Goal: Find specific page/section: Find specific page/section

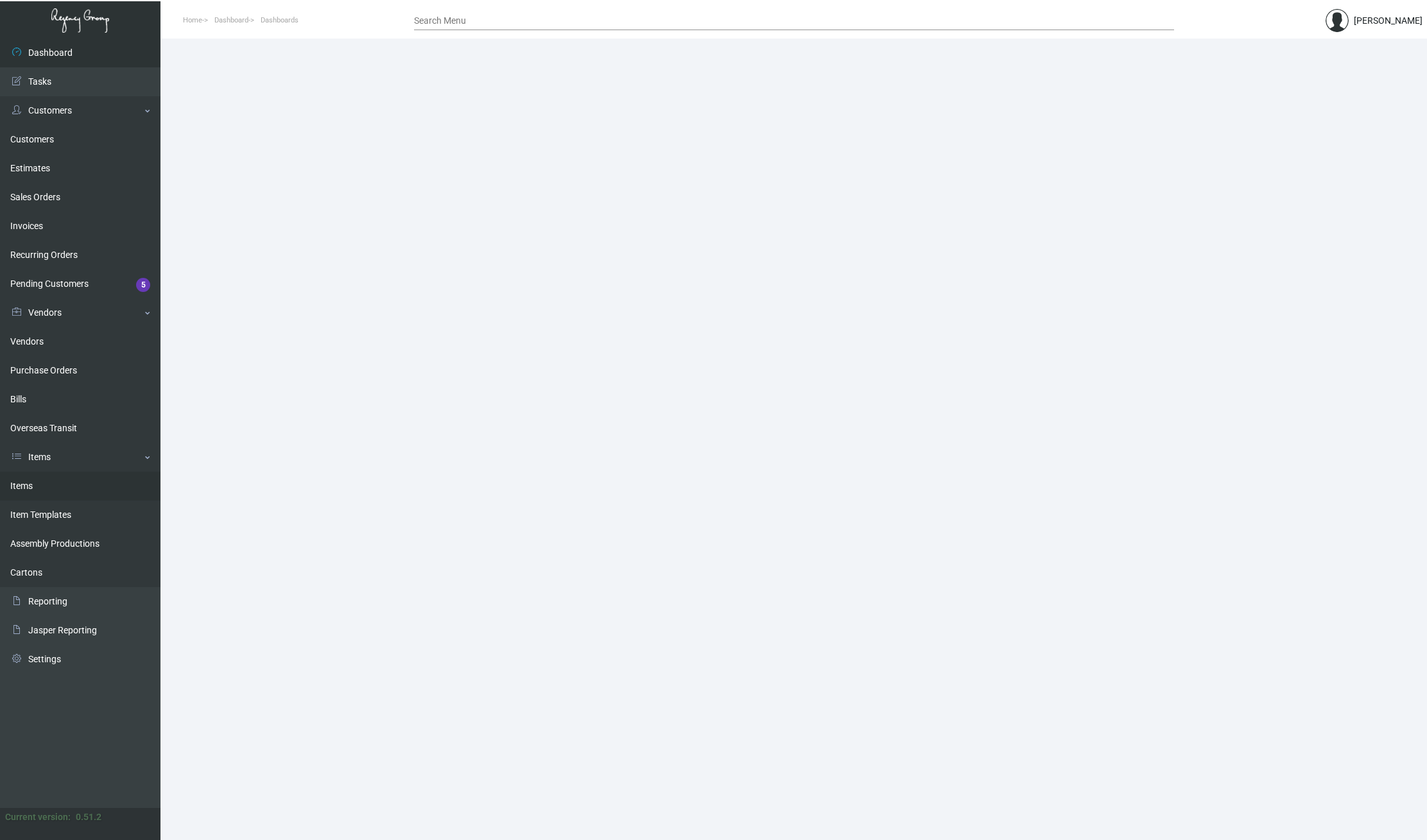
click at [28, 488] on link "Items" at bounding box center [80, 486] width 160 height 29
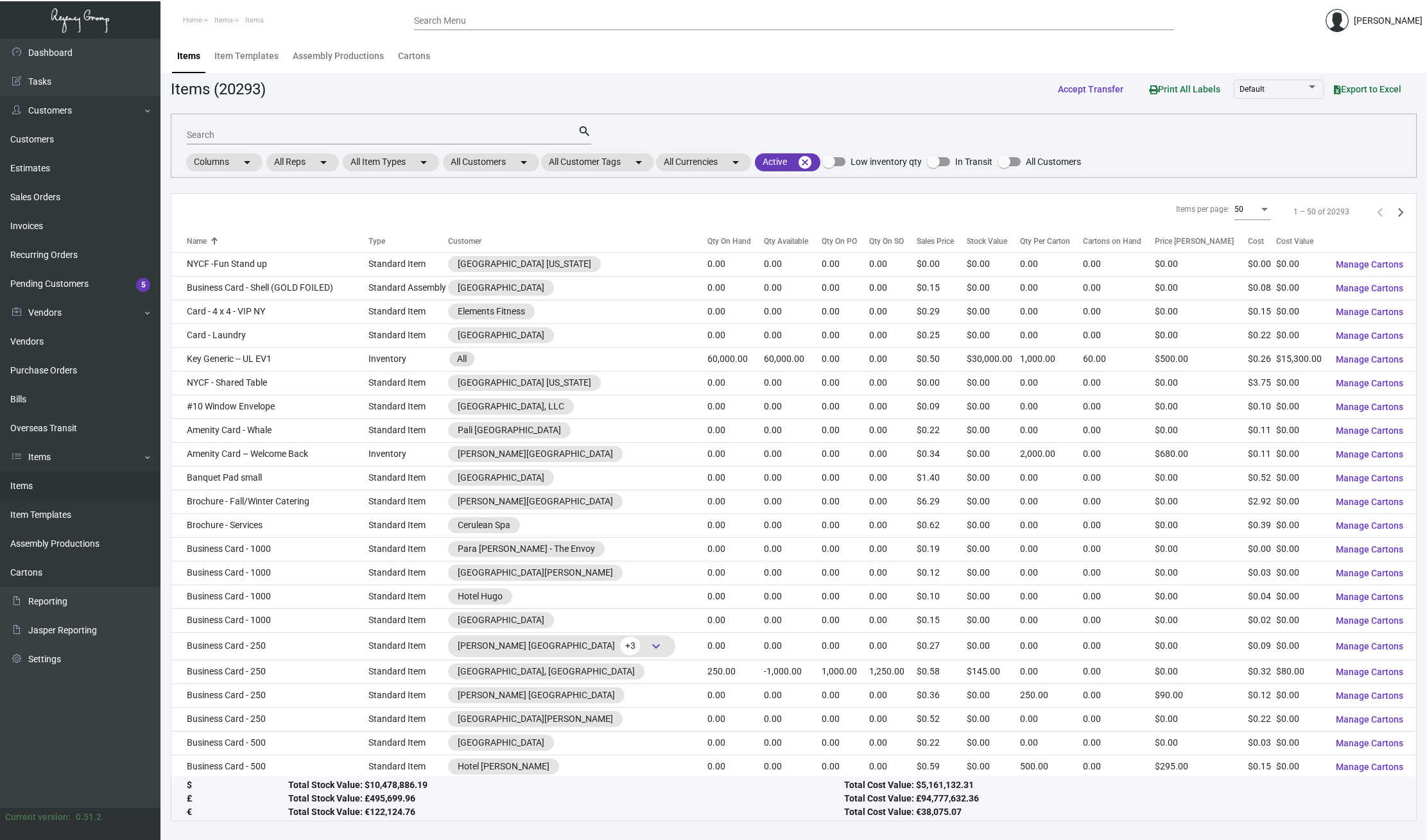
click at [243, 133] on input "Search" at bounding box center [382, 136] width 391 height 11
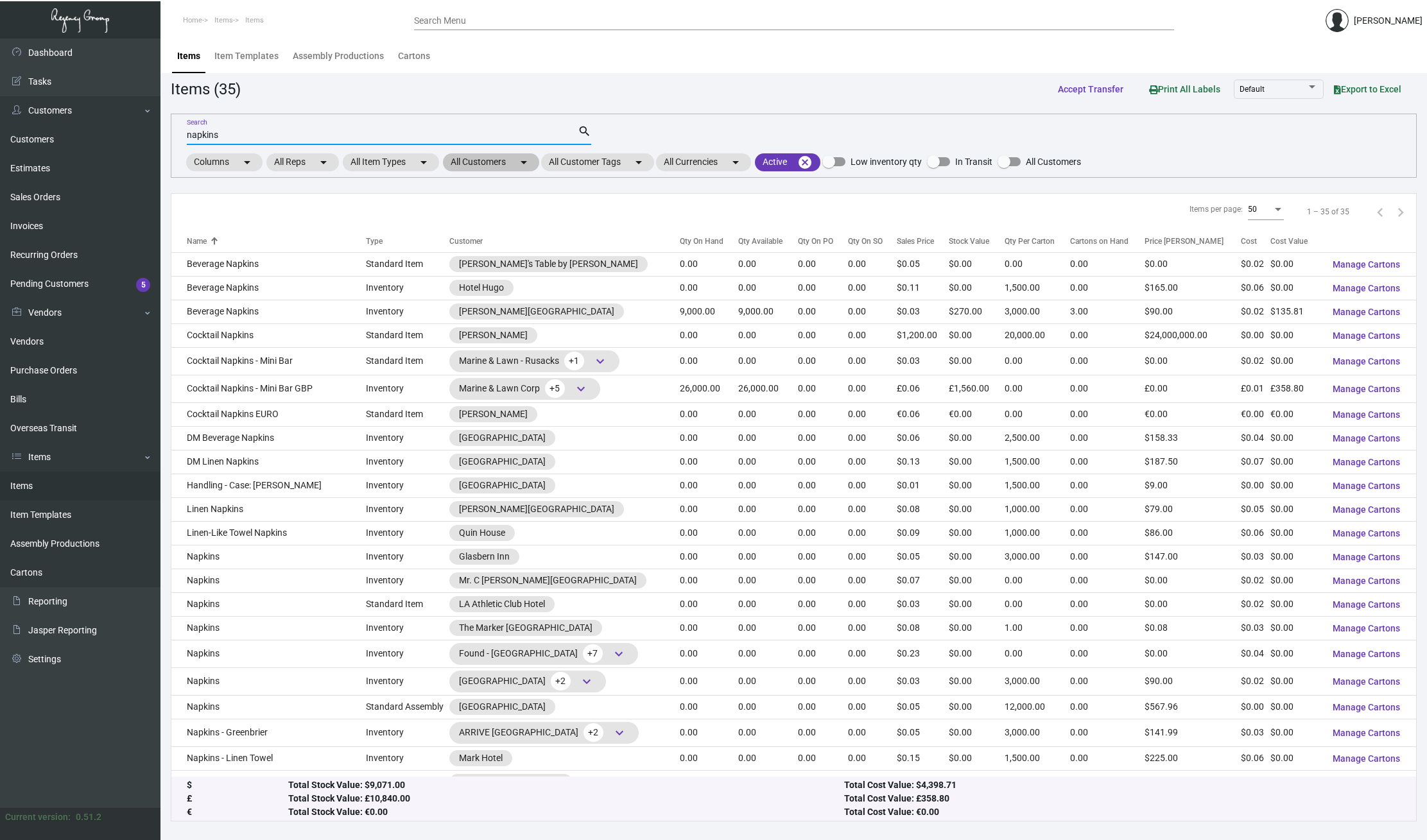
type input "napkins"
click at [506, 165] on mat-chip "All Customers arrow_drop_down" at bounding box center [491, 162] width 96 height 18
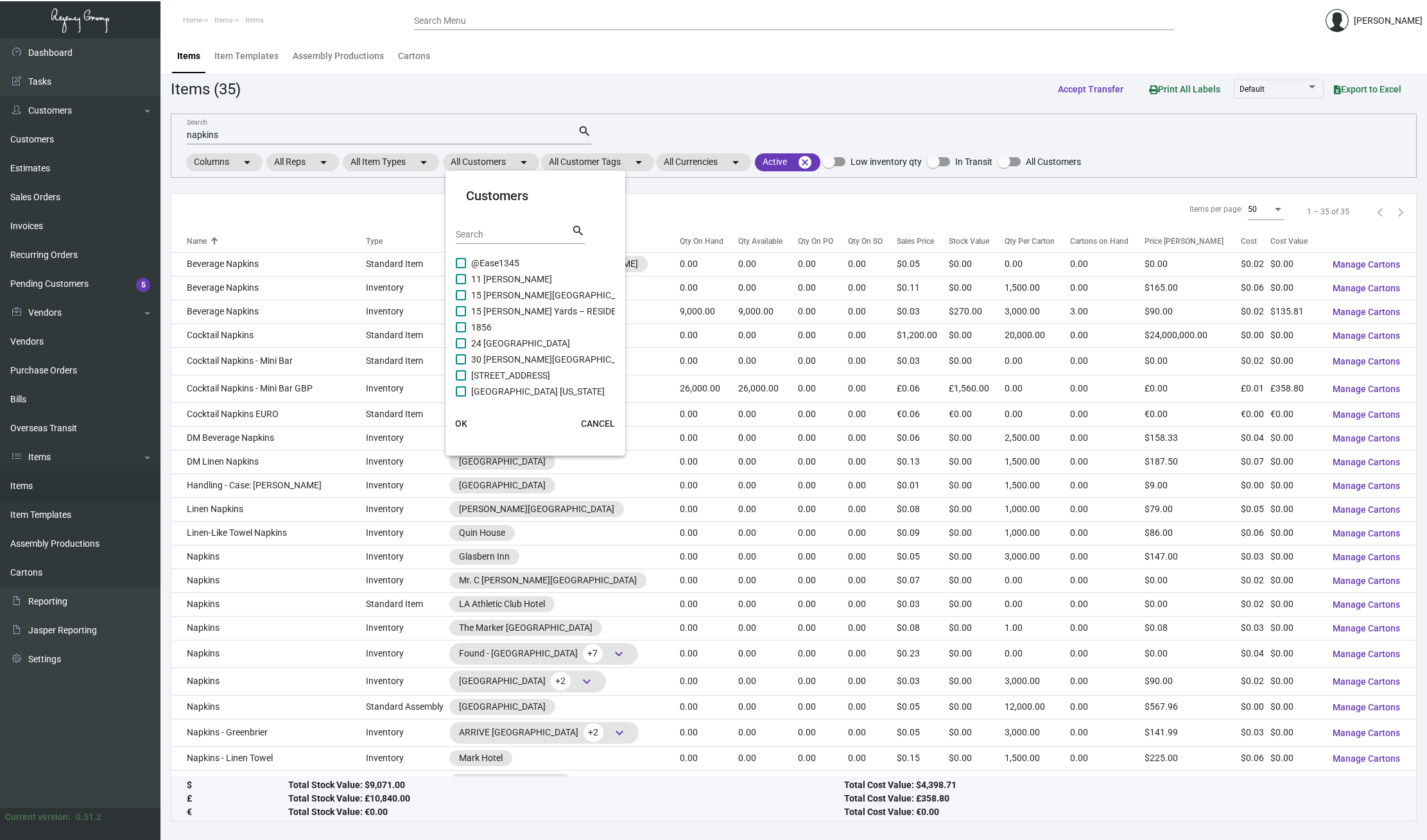
click at [480, 235] on input "Search" at bounding box center [513, 235] width 115 height 11
type input "w"
click at [460, 278] on span at bounding box center [461, 276] width 11 height 11
click at [460, 280] on input "W [GEOGRAPHIC_DATA]" at bounding box center [460, 280] width 1 height 1
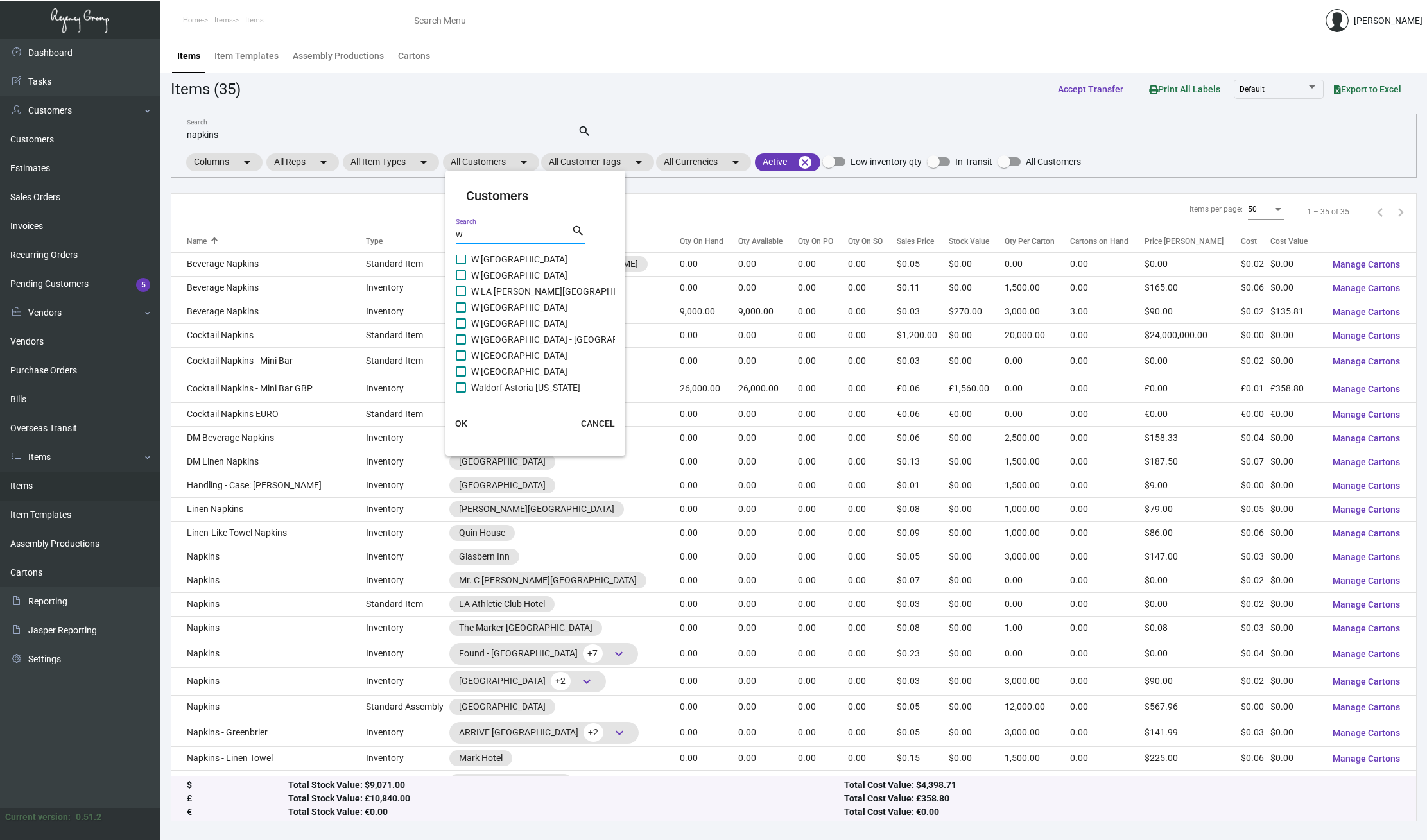
checkbox input "true"
click at [462, 309] on span at bounding box center [461, 307] width 11 height 11
click at [461, 313] on input "W [GEOGRAPHIC_DATA]" at bounding box center [460, 313] width 1 height 1
checkbox input "true"
click at [459, 425] on span "OK" at bounding box center [461, 423] width 12 height 11
